Goal: Find specific page/section: Find specific page/section

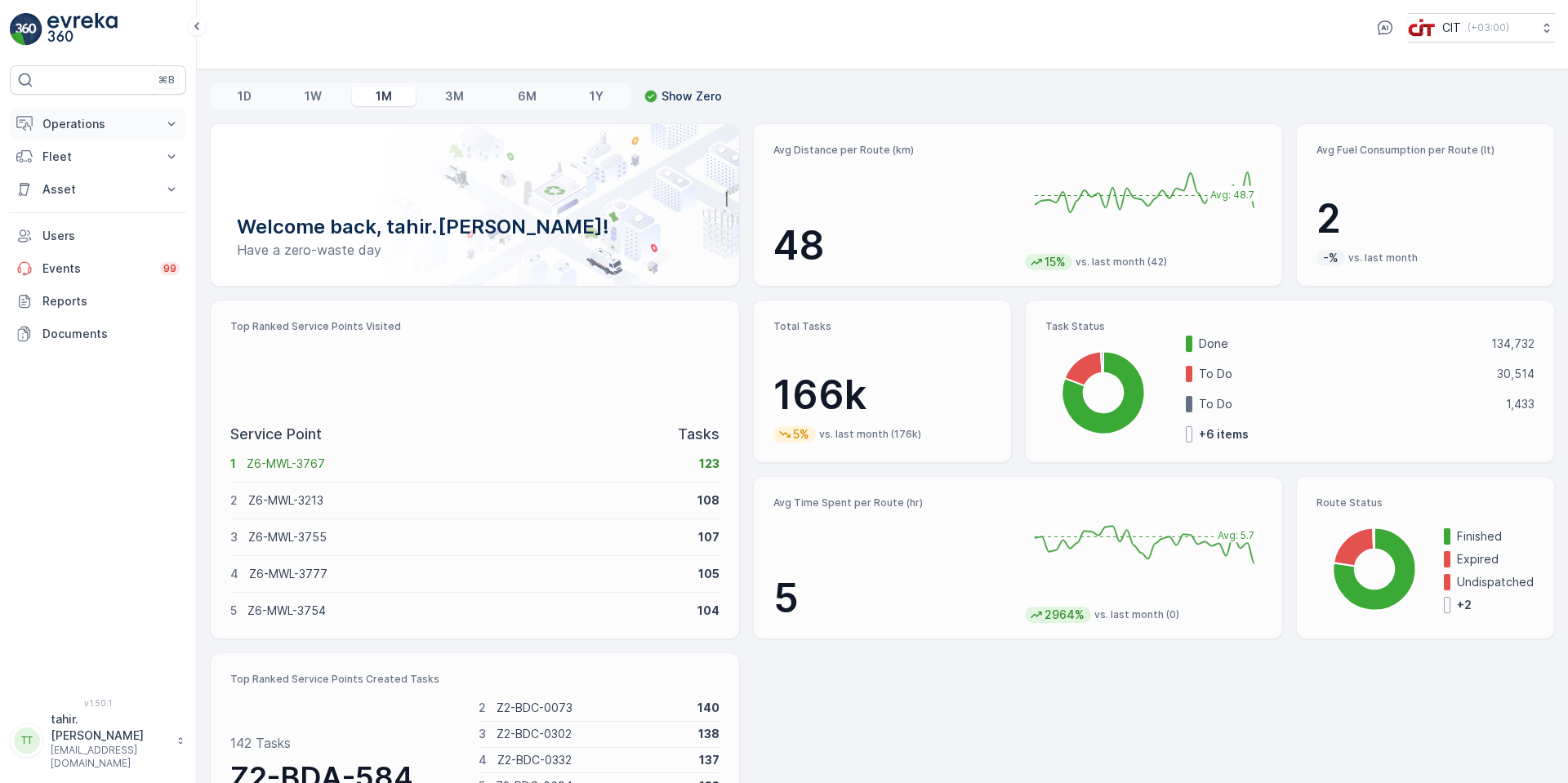
click at [88, 126] on p "Operations" at bounding box center [98, 124] width 111 height 16
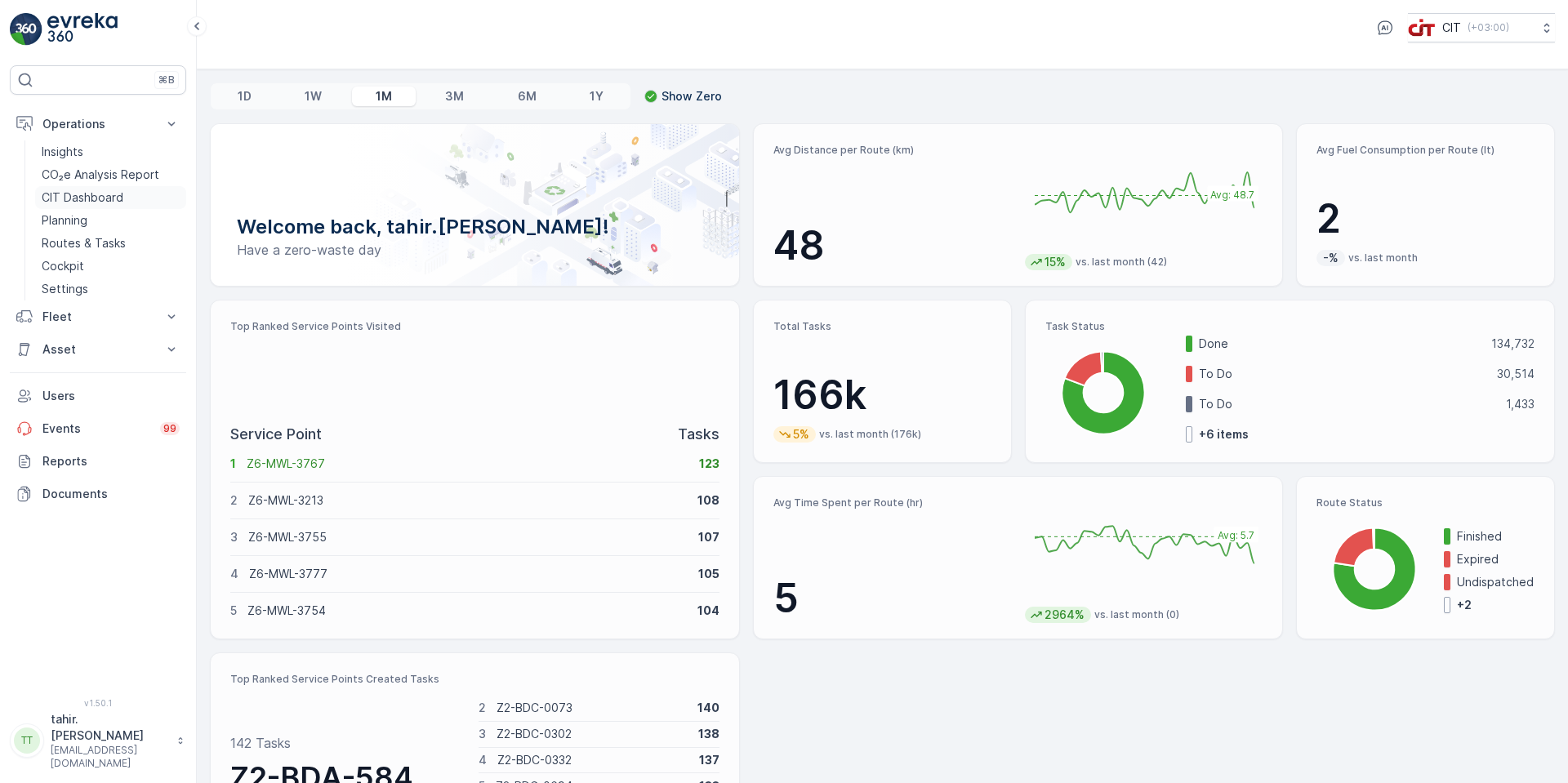
click at [91, 197] on p "CIT Dashboard" at bounding box center [82, 197] width 81 height 16
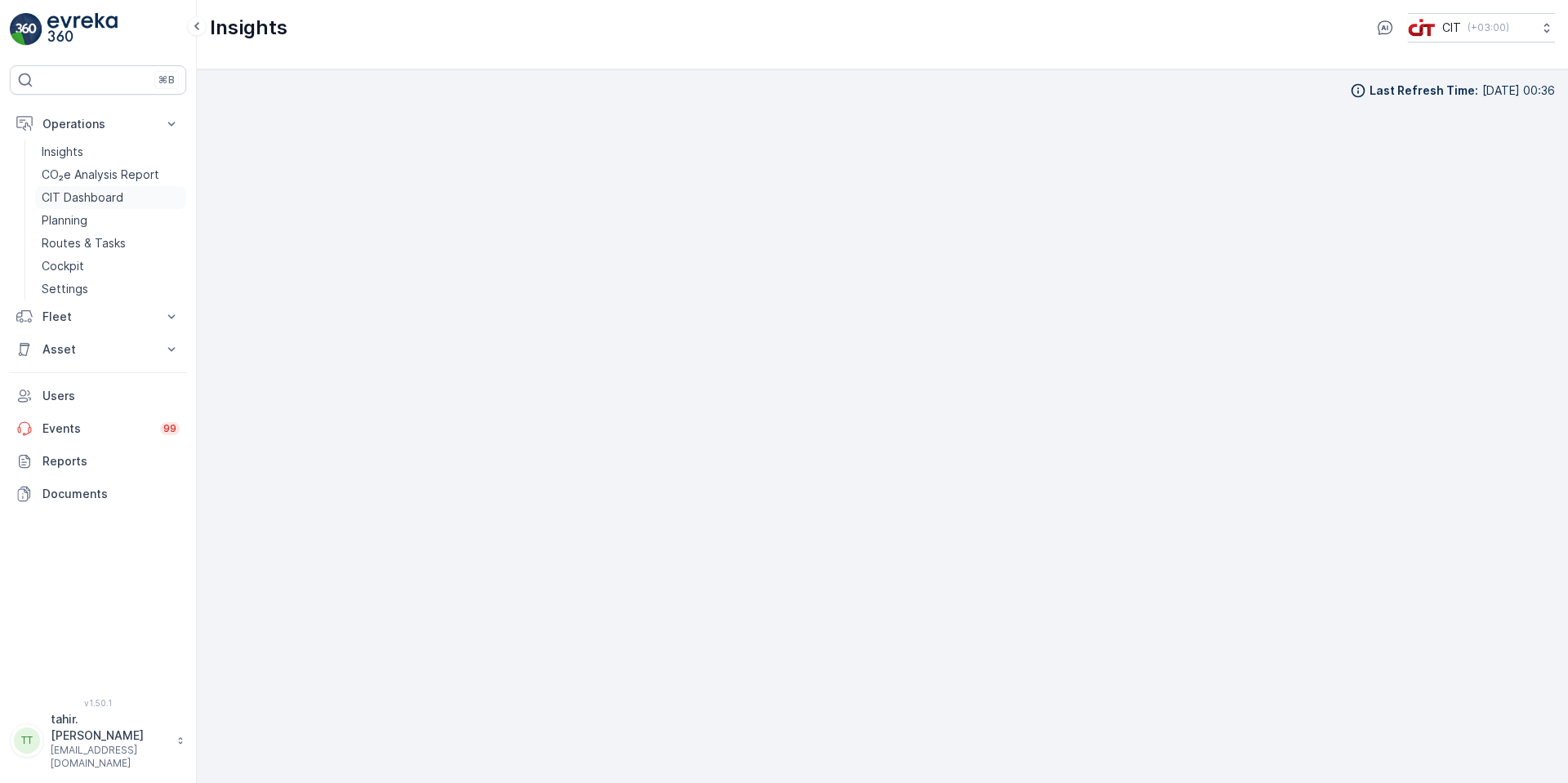
click at [81, 199] on p "CIT Dashboard" at bounding box center [82, 197] width 81 height 16
click at [107, 196] on p "CIT Dashboard" at bounding box center [82, 197] width 81 height 16
click at [67, 149] on p "Insights" at bounding box center [62, 151] width 42 height 16
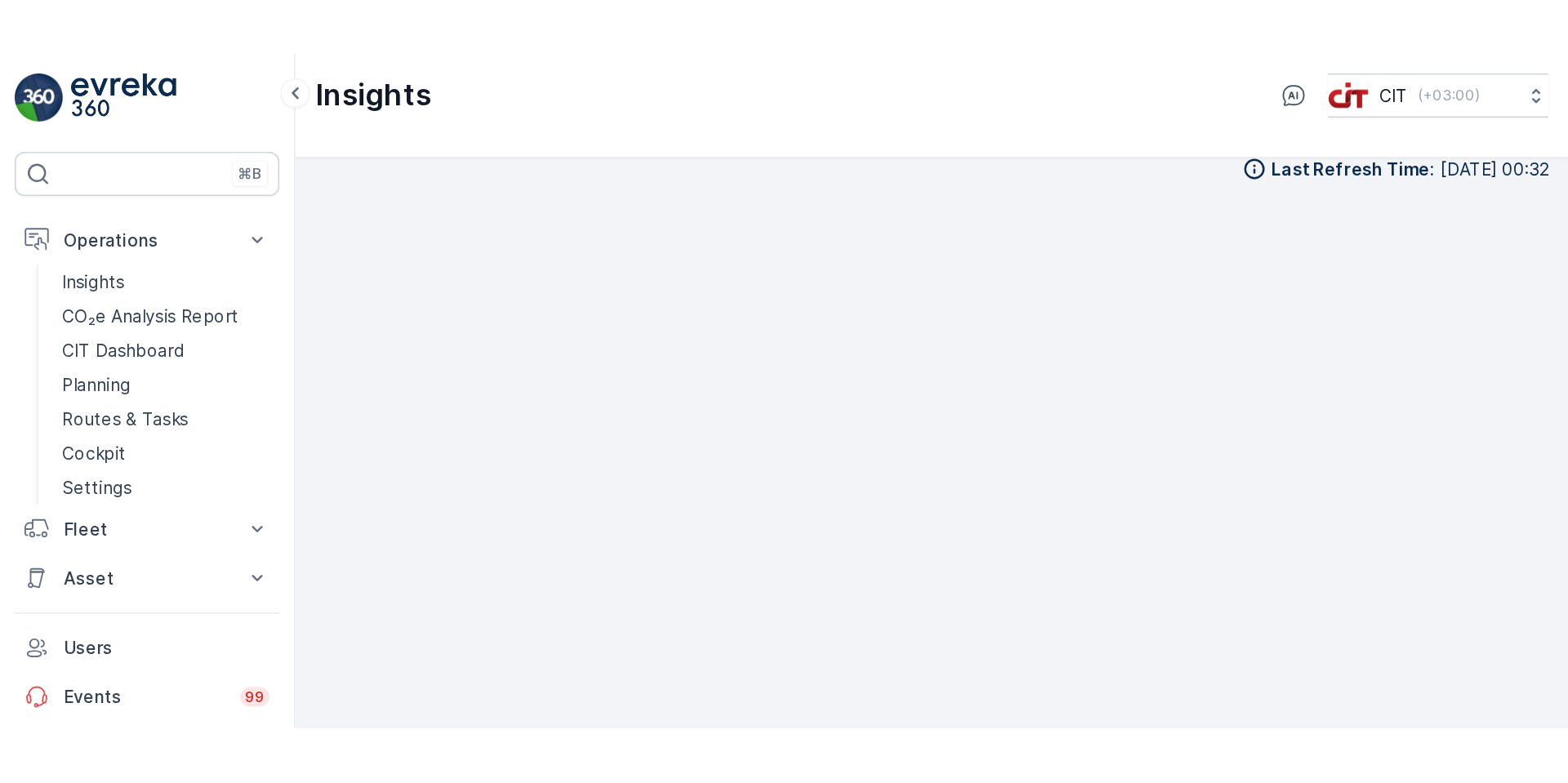
scroll to position [14, 0]
